Goal: Task Accomplishment & Management: Manage account settings

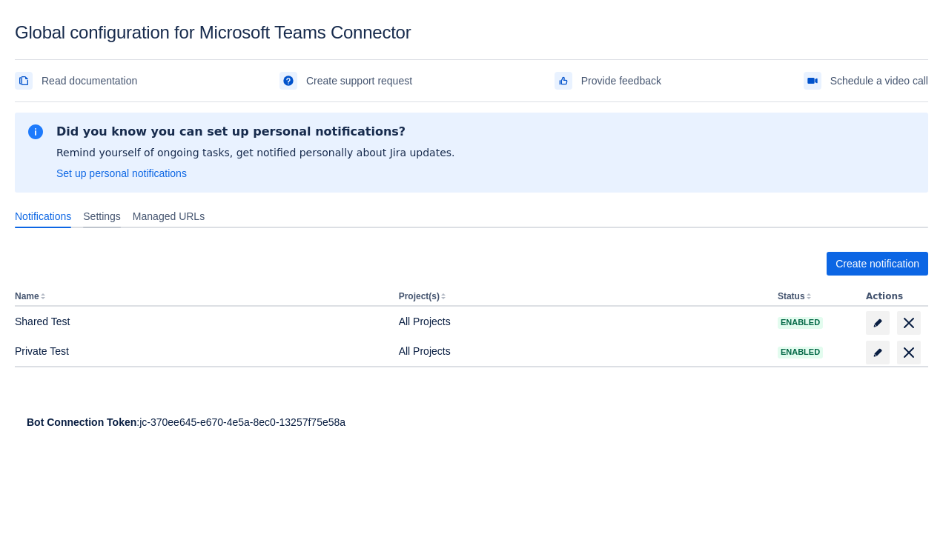
click at [111, 216] on span "Settings" at bounding box center [102, 216] width 38 height 15
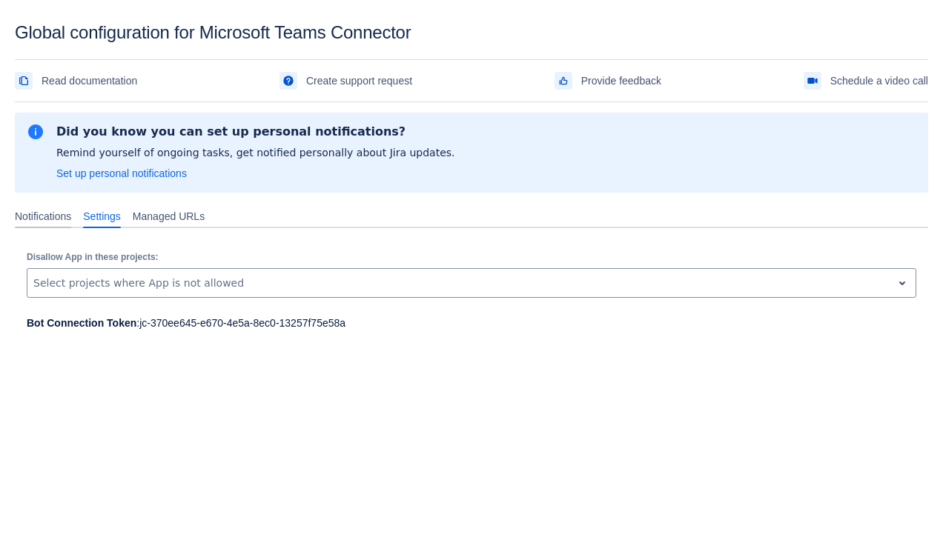
click at [49, 207] on div "Notifications" at bounding box center [43, 217] width 68 height 24
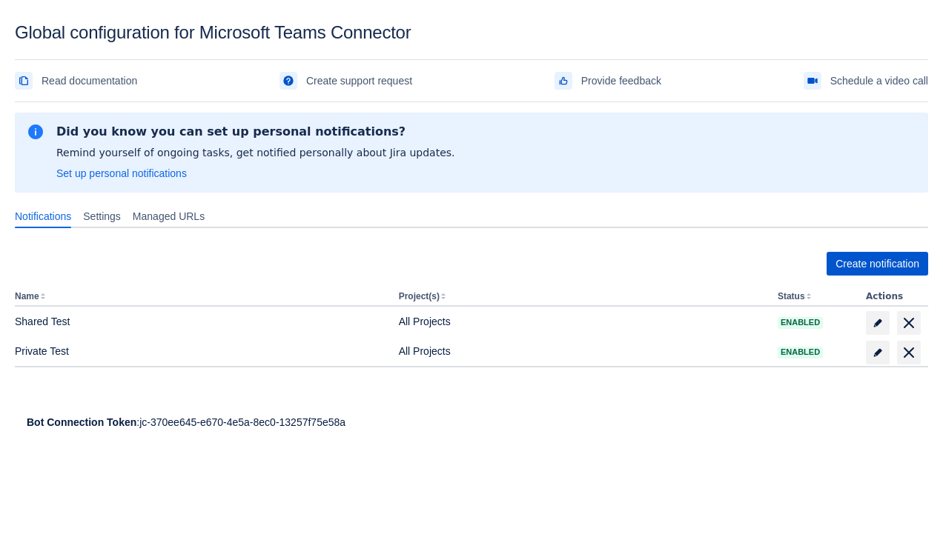
click at [875, 268] on span "Create notification" at bounding box center [877, 264] width 84 height 24
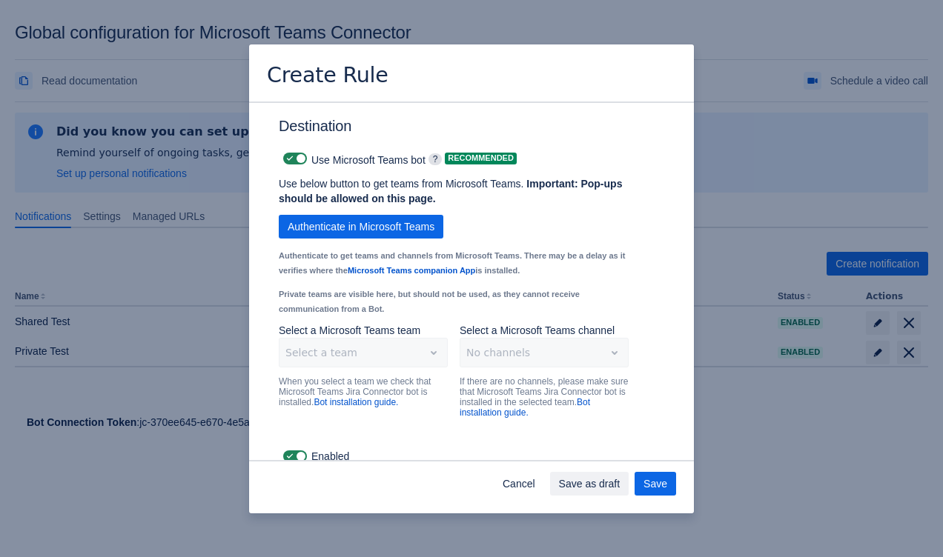
scroll to position [1084, 0]
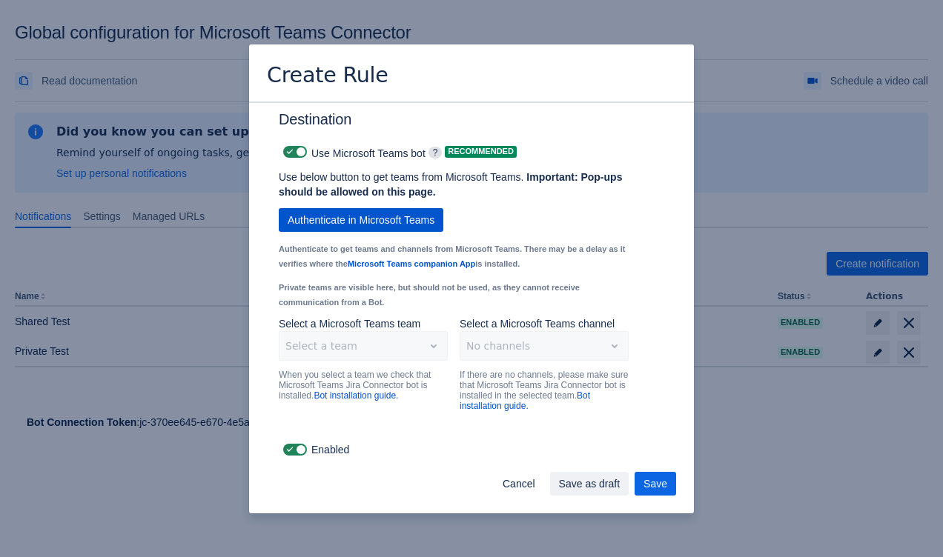
click at [366, 226] on span "Authenticate in Microsoft Teams" at bounding box center [361, 220] width 147 height 24
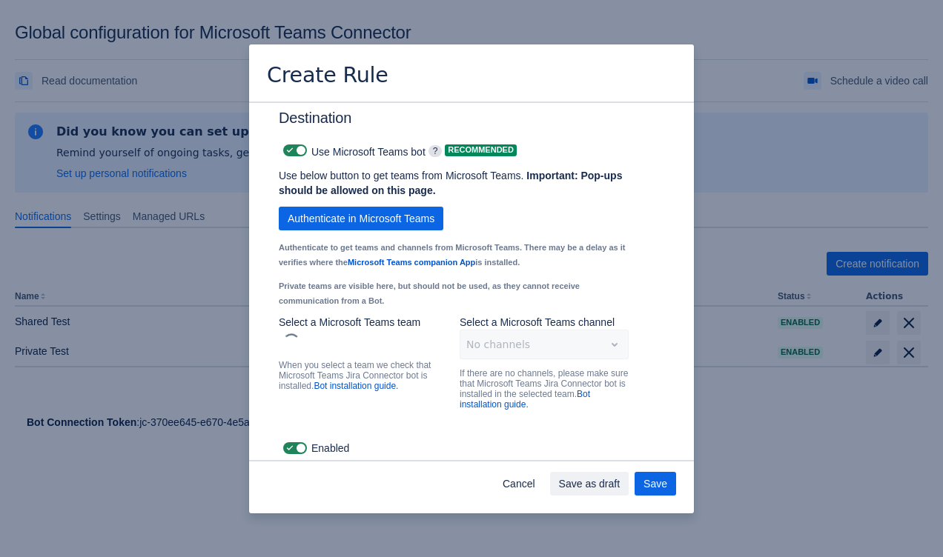
scroll to position [1083, 0]
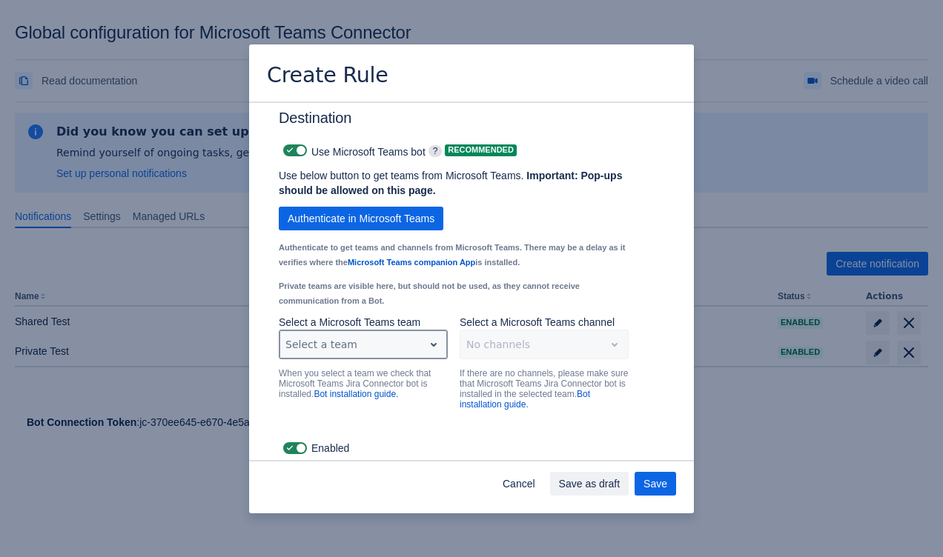
click at [407, 348] on div "Scrollable content" at bounding box center [351, 345] width 132 height 18
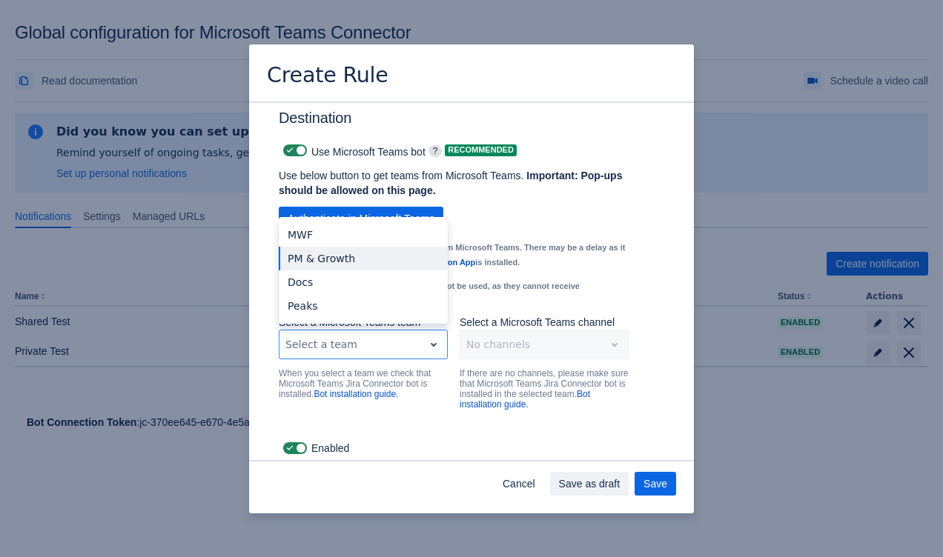
click at [566, 276] on div "Use below button to get teams from Microsoft Teams. Important: Pop-ups should b…" at bounding box center [454, 241] width 350 height 147
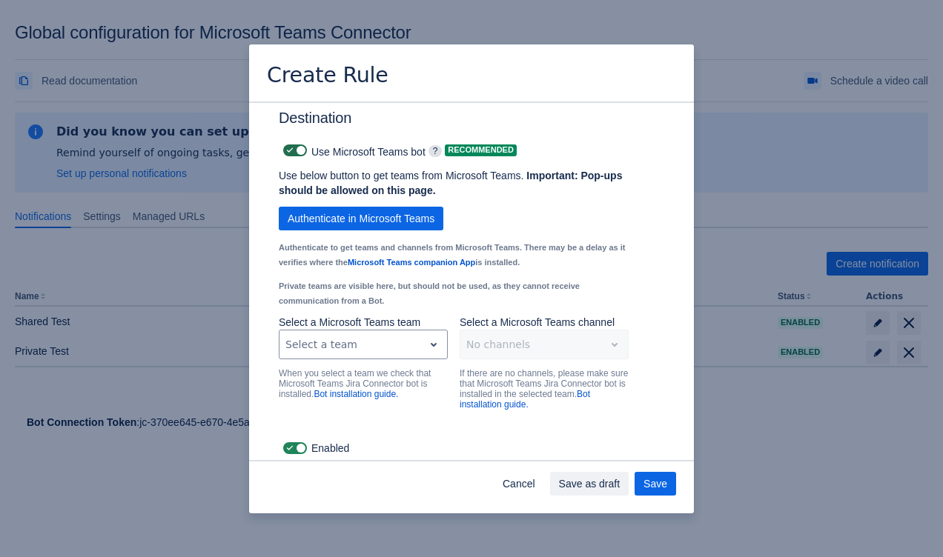
click at [298, 159] on label "Scrollable content" at bounding box center [295, 151] width 30 height 18
click at [293, 156] on input "Scrollable content" at bounding box center [288, 151] width 10 height 10
checkbox input "false"
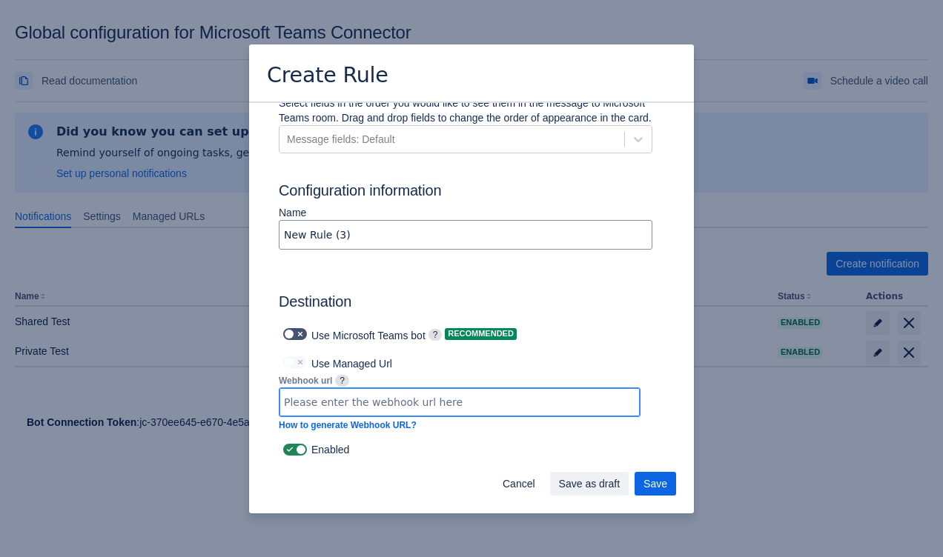
click at [385, 409] on input "Scrollable content" at bounding box center [459, 402] width 360 height 27
click at [522, 480] on span "Cancel" at bounding box center [519, 484] width 33 height 24
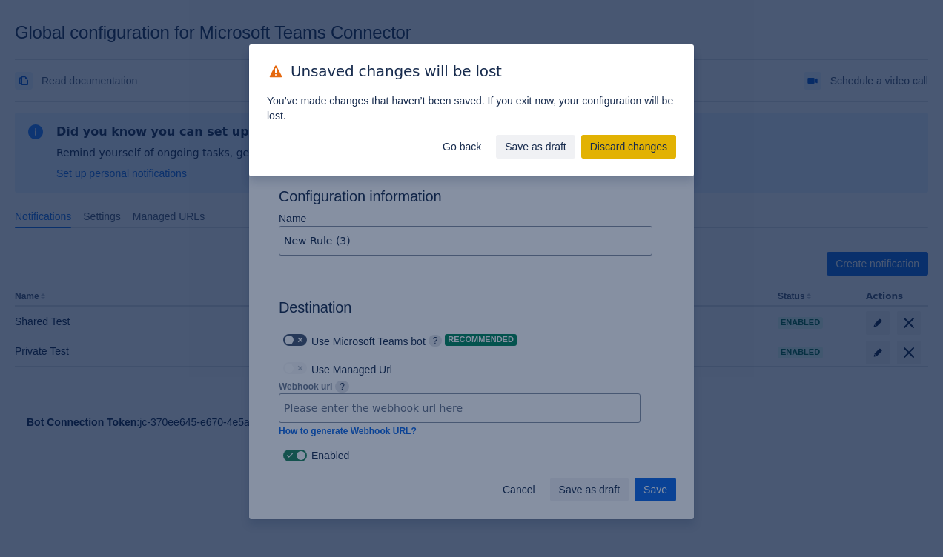
click at [622, 144] on span "Discard changes" at bounding box center [628, 147] width 77 height 24
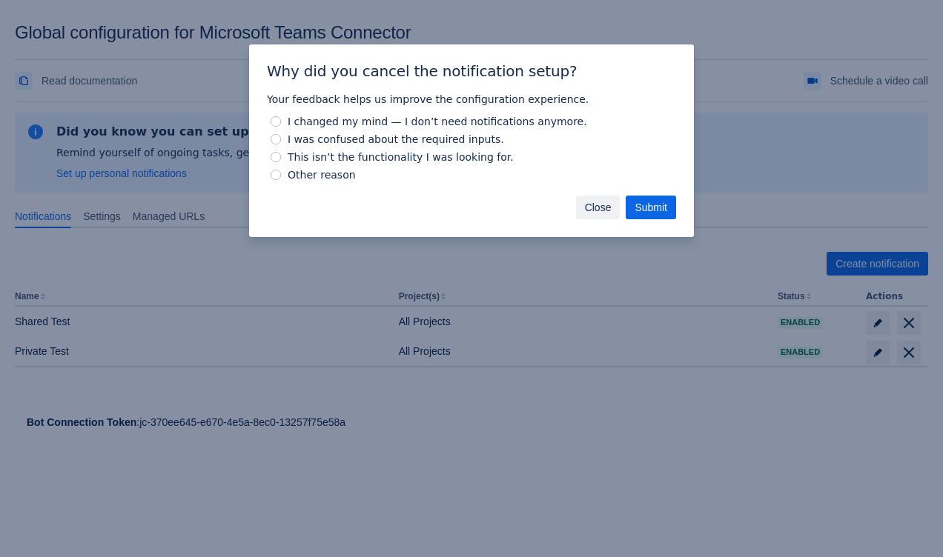
click at [579, 203] on button "Close" at bounding box center [598, 208] width 44 height 24
